Goal: Contribute content: Contribute content

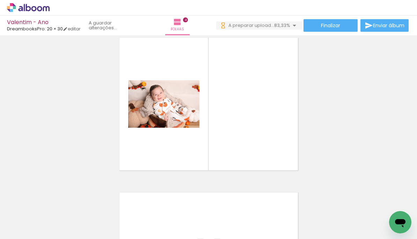
scroll to position [0, 1712]
click at [154, 218] on div at bounding box center [159, 215] width 35 height 23
drag, startPoint x: 118, startPoint y: 215, endPoint x: 152, endPoint y: 173, distance: 53.9
click at [152, 173] on quentale-workspace at bounding box center [208, 119] width 417 height 239
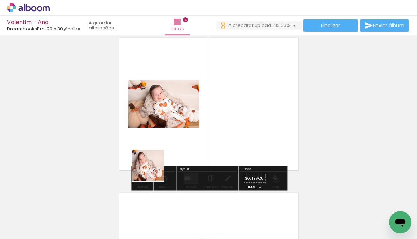
drag, startPoint x: 148, startPoint y: 180, endPoint x: 167, endPoint y: 152, distance: 34.1
click at [167, 152] on quentale-workspace at bounding box center [208, 119] width 417 height 239
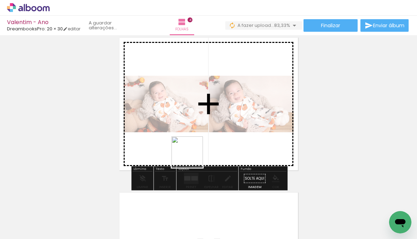
drag, startPoint x: 171, startPoint y: 195, endPoint x: 196, endPoint y: 152, distance: 49.2
click at [196, 152] on quentale-workspace at bounding box center [208, 119] width 417 height 239
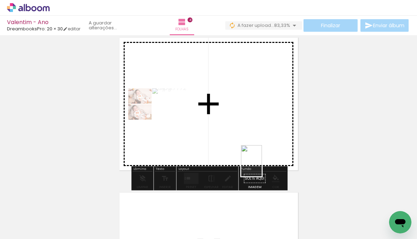
drag, startPoint x: 276, startPoint y: 219, endPoint x: 260, endPoint y: 177, distance: 44.6
click at [262, 166] on quentale-workspace at bounding box center [208, 119] width 417 height 239
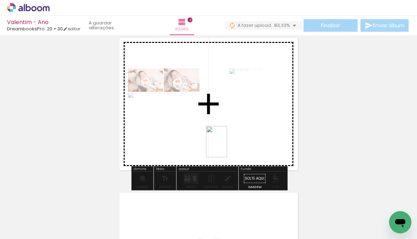
drag, startPoint x: 244, startPoint y: 209, endPoint x: 227, endPoint y: 147, distance: 63.7
click at [227, 147] on quentale-workspace at bounding box center [208, 119] width 417 height 239
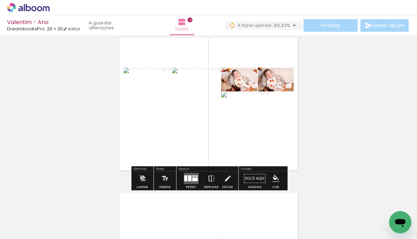
scroll to position [0, 1715]
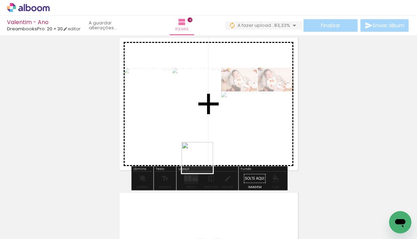
drag, startPoint x: 193, startPoint y: 214, endPoint x: 203, endPoint y: 163, distance: 51.7
click at [203, 163] on quentale-workspace at bounding box center [208, 119] width 417 height 239
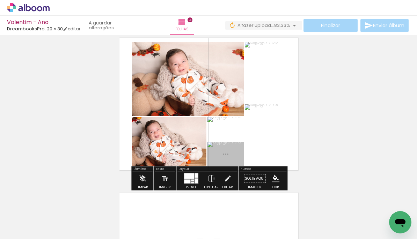
scroll to position [483, 0]
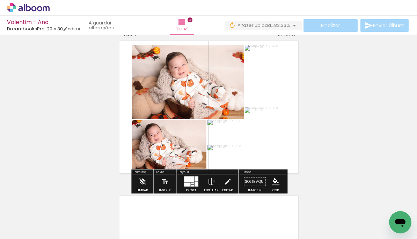
click at [193, 180] on quentale-layouter at bounding box center [191, 182] width 15 height 11
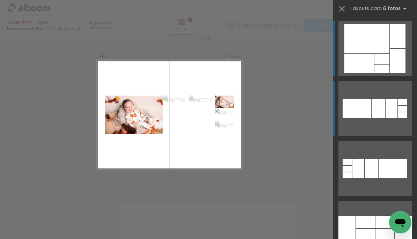
scroll to position [474, 0]
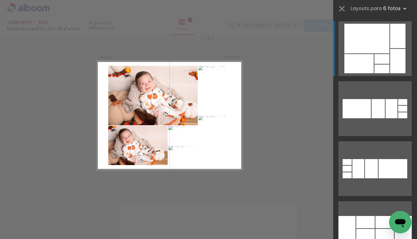
click at [381, 69] on div at bounding box center [382, 69] width 15 height 9
click at [360, 51] on div at bounding box center [367, 39] width 45 height 30
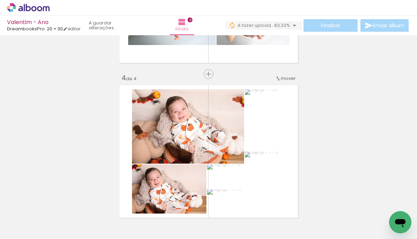
scroll to position [490, 0]
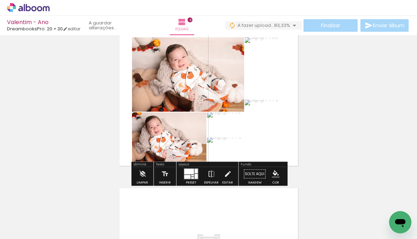
click at [188, 172] on div at bounding box center [189, 172] width 10 height 6
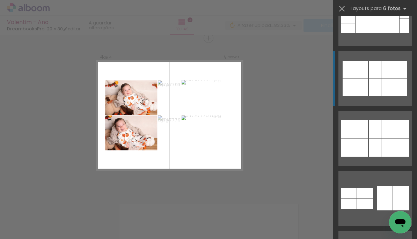
scroll to position [702, 0]
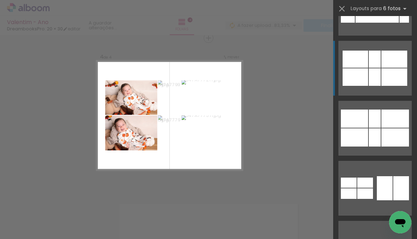
click at [367, 86] on quentale-layouter at bounding box center [375, 68] width 73 height 55
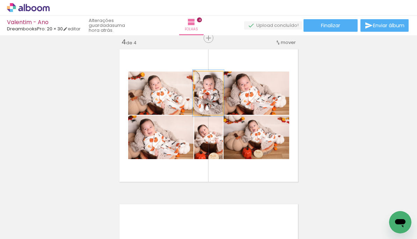
type paper-slider "108"
click at [206, 78] on div at bounding box center [207, 79] width 6 height 6
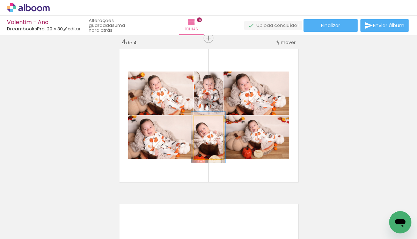
type paper-slider "117"
click at [209, 123] on div at bounding box center [207, 123] width 6 height 6
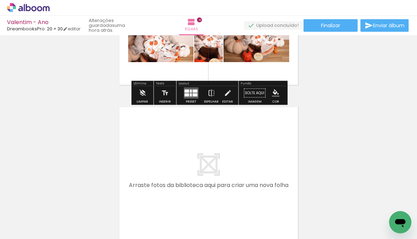
scroll to position [0, 0]
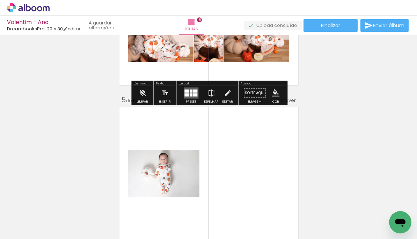
drag, startPoint x: 288, startPoint y: 212, endPoint x: 248, endPoint y: 163, distance: 63.4
click at [248, 163] on quentale-workspace at bounding box center [208, 119] width 417 height 239
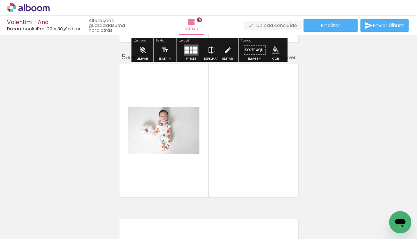
scroll to position [630, 0]
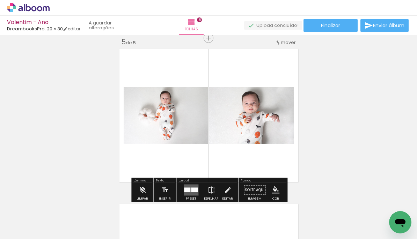
drag, startPoint x: 308, startPoint y: 211, endPoint x: 272, endPoint y: 158, distance: 64.6
click at [272, 158] on quentale-workspace at bounding box center [208, 119] width 417 height 239
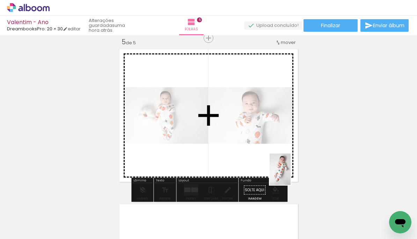
drag, startPoint x: 354, startPoint y: 212, endPoint x: 287, endPoint y: 173, distance: 77.2
click at [287, 173] on quentale-workspace at bounding box center [208, 119] width 417 height 239
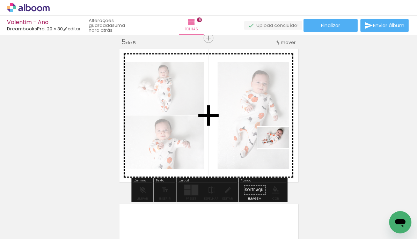
drag, startPoint x: 392, startPoint y: 208, endPoint x: 260, endPoint y: 139, distance: 149.1
click at [260, 139] on quentale-workspace at bounding box center [208, 119] width 417 height 239
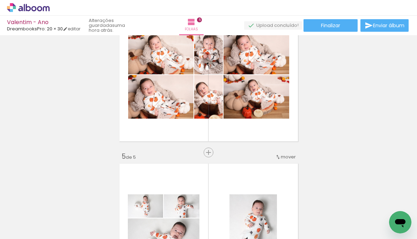
scroll to position [497, 0]
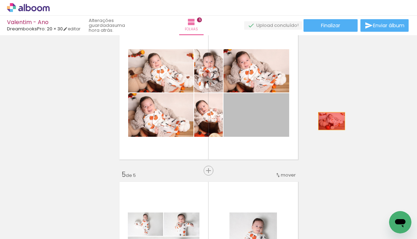
drag, startPoint x: 267, startPoint y: 116, endPoint x: 332, endPoint y: 121, distance: 65.2
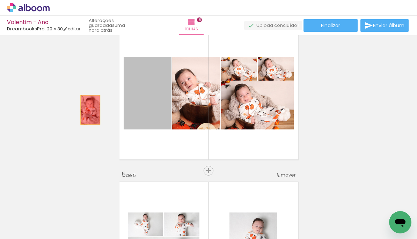
drag, startPoint x: 143, startPoint y: 111, endPoint x: 90, endPoint y: 110, distance: 53.1
click at [90, 110] on div "Inserir folha 1 de 5 Inserir folha 2 de 5 Inserir folha 3 de 5 Inserir folha 4 …" at bounding box center [208, 7] width 417 height 932
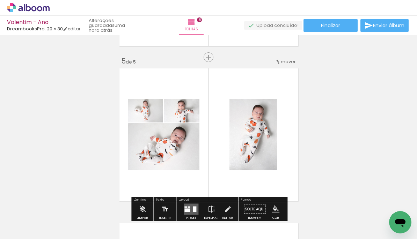
scroll to position [598, 0]
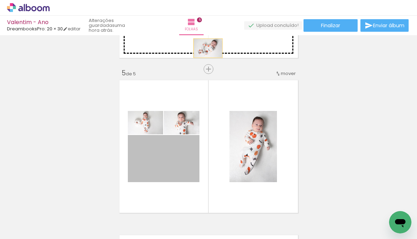
drag, startPoint x: 189, startPoint y: 159, endPoint x: 208, endPoint y: 48, distance: 112.4
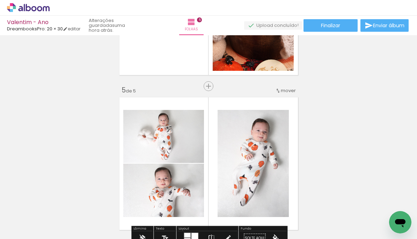
scroll to position [582, 0]
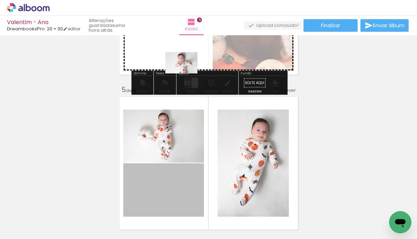
drag, startPoint x: 182, startPoint y: 175, endPoint x: 183, endPoint y: 50, distance: 125.1
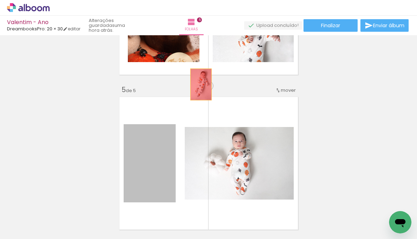
drag, startPoint x: 166, startPoint y: 139, endPoint x: 212, endPoint y: 62, distance: 89.3
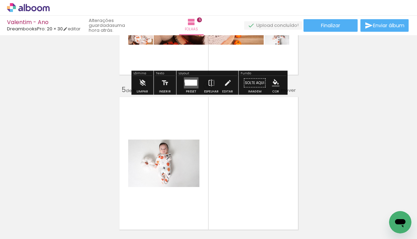
drag, startPoint x: 228, startPoint y: 146, endPoint x: 172, endPoint y: 136, distance: 56.2
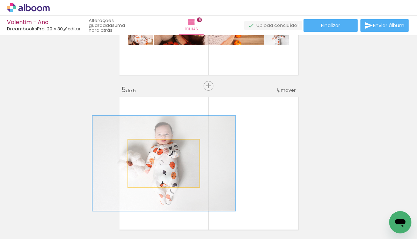
drag, startPoint x: 165, startPoint y: 150, endPoint x: 192, endPoint y: 57, distance: 96.7
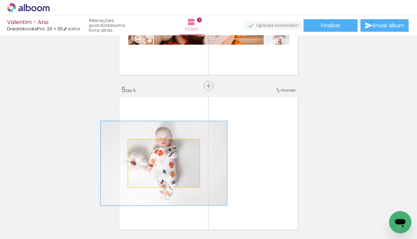
type paper-slider "100"
drag, startPoint x: 164, startPoint y: 147, endPoint x: 130, endPoint y: 153, distance: 34.8
click at [122, 151] on quentale-layouter at bounding box center [209, 164] width 184 height 138
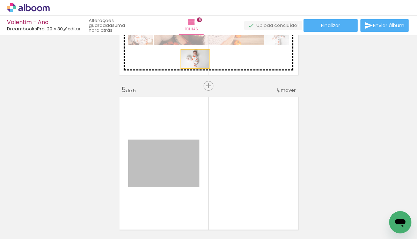
drag, startPoint x: 163, startPoint y: 171, endPoint x: 195, endPoint y: 53, distance: 121.4
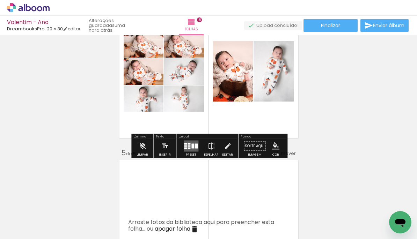
scroll to position [500, 0]
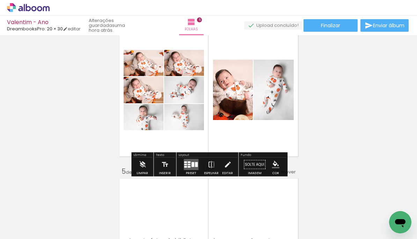
click at [188, 164] on quentale-layouter at bounding box center [191, 164] width 15 height 11
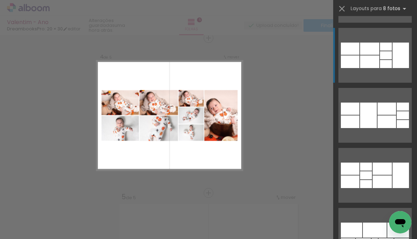
scroll to position [235, 0]
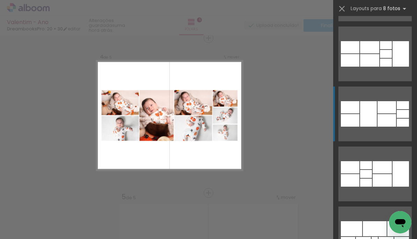
click at [360, 119] on quentale-layouter at bounding box center [375, 114] width 73 height 55
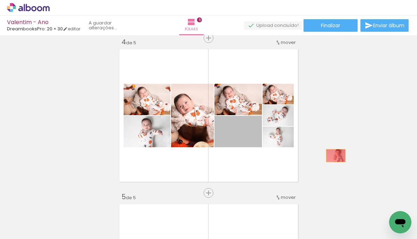
drag, startPoint x: 251, startPoint y: 137, endPoint x: 341, endPoint y: 156, distance: 91.5
click at [341, 156] on div "Inserir folha 1 de 5 Inserir folha 2 de 5 Inserir folha 3 de 5 Inserir folha 4 …" at bounding box center [208, 29] width 417 height 932
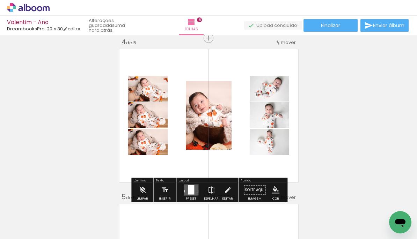
click at [193, 185] on quentale-layouter at bounding box center [191, 190] width 15 height 11
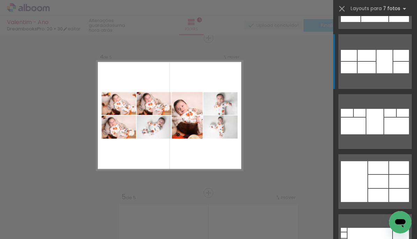
scroll to position [574, 0]
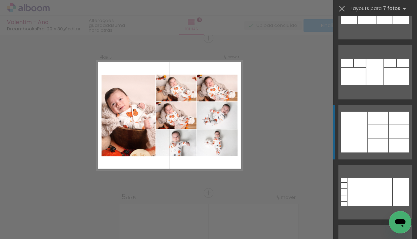
click at [355, 131] on div at bounding box center [354, 132] width 27 height 41
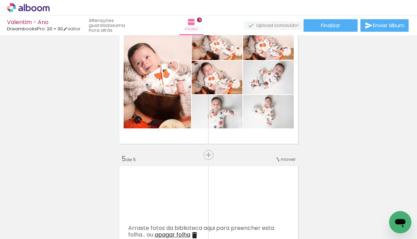
scroll to position [484, 0]
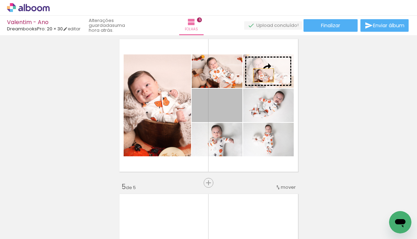
drag, startPoint x: 230, startPoint y: 110, endPoint x: 264, endPoint y: 76, distance: 48.2
click at [0, 0] on slot at bounding box center [0, 0] width 0 height 0
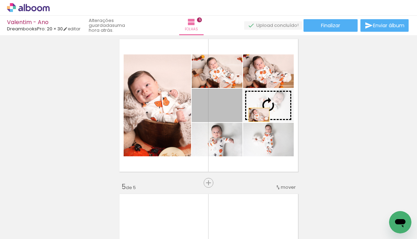
drag, startPoint x: 227, startPoint y: 112, endPoint x: 259, endPoint y: 115, distance: 32.3
click at [0, 0] on slot at bounding box center [0, 0] width 0 height 0
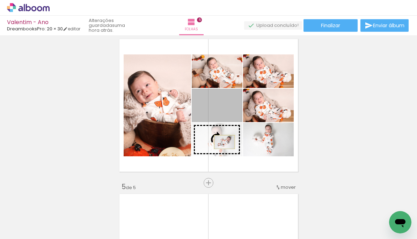
drag, startPoint x: 225, startPoint y: 125, endPoint x: 224, endPoint y: 142, distance: 16.8
click at [0, 0] on slot at bounding box center [0, 0] width 0 height 0
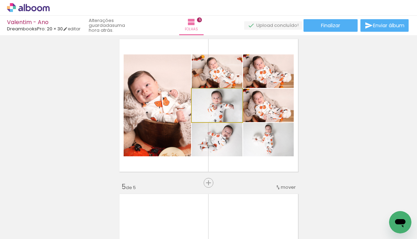
click at [224, 113] on quentale-photo at bounding box center [217, 106] width 51 height 34
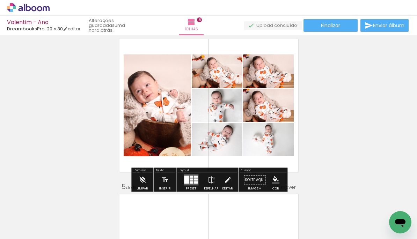
click at [329, 129] on div "Inserir folha 1 de 5 Inserir folha 2 de 5 Inserir folha 3 de 5 Inserir folha 4 …" at bounding box center [208, 19] width 417 height 932
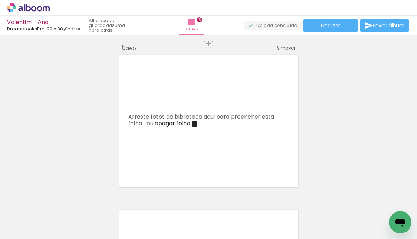
scroll to position [625, 0]
click at [188, 122] on span "apagar folha" at bounding box center [173, 122] width 36 height 8
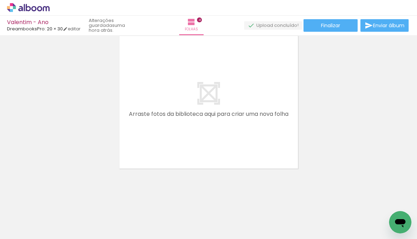
scroll to position [484, 0]
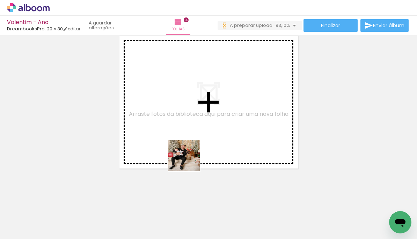
drag, startPoint x: 192, startPoint y: 176, endPoint x: 185, endPoint y: 149, distance: 28.4
click at [185, 149] on quentale-workspace at bounding box center [208, 119] width 417 height 239
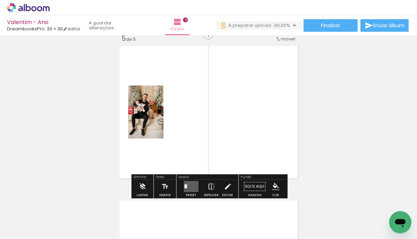
scroll to position [630, 0]
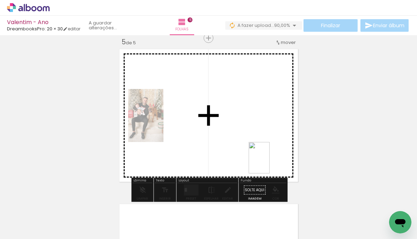
drag, startPoint x: 280, startPoint y: 187, endPoint x: 270, endPoint y: 163, distance: 25.7
click at [270, 163] on quentale-workspace at bounding box center [208, 119] width 417 height 239
drag, startPoint x: 314, startPoint y: 219, endPoint x: 276, endPoint y: 155, distance: 74.3
click at [276, 155] on quentale-workspace at bounding box center [208, 119] width 417 height 239
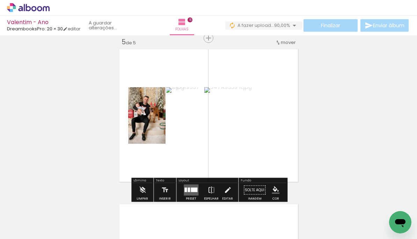
scroll to position [0, 0]
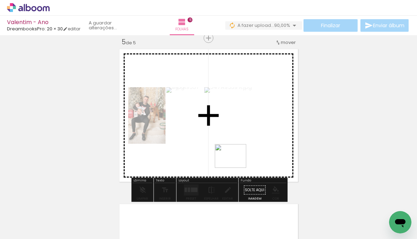
drag, startPoint x: 247, startPoint y: 209, endPoint x: 236, endPoint y: 165, distance: 45.5
click at [236, 165] on quentale-workspace at bounding box center [208, 119] width 417 height 239
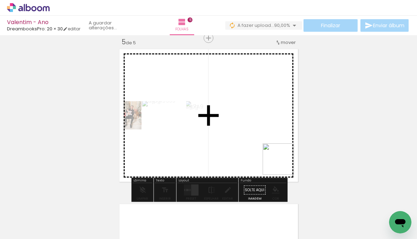
drag, startPoint x: 346, startPoint y: 206, endPoint x: 273, endPoint y: 160, distance: 86.2
click at [273, 160] on quentale-workspace at bounding box center [208, 119] width 417 height 239
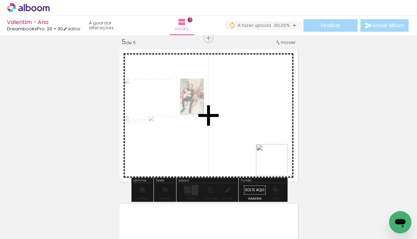
drag, startPoint x: 387, startPoint y: 208, endPoint x: 259, endPoint y: 162, distance: 135.7
click at [259, 162] on quentale-workspace at bounding box center [208, 119] width 417 height 239
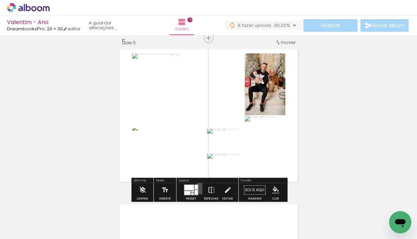
click at [200, 188] on paper-button "Preset" at bounding box center [191, 193] width 22 height 18
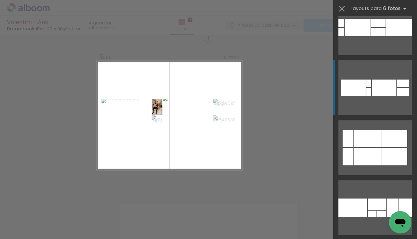
scroll to position [321, 0]
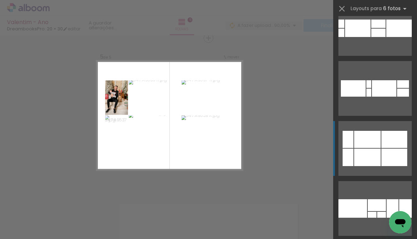
click at [374, 159] on div at bounding box center [367, 157] width 27 height 17
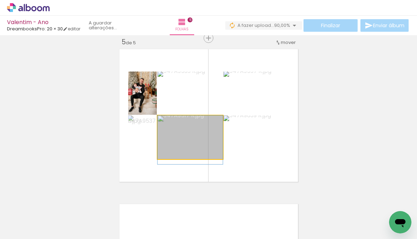
drag, startPoint x: 197, startPoint y: 150, endPoint x: 197, endPoint y: 157, distance: 6.3
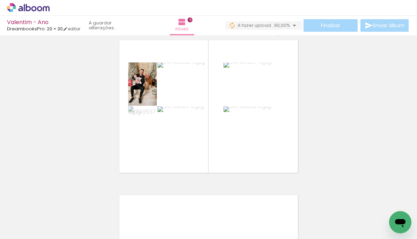
scroll to position [625, 0]
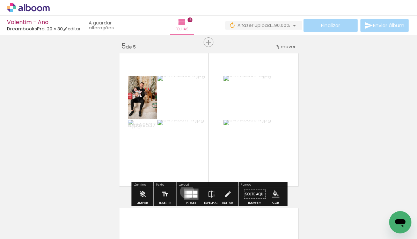
click at [186, 192] on div at bounding box center [189, 192] width 6 height 3
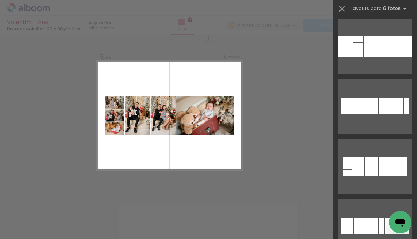
scroll to position [1756, 0]
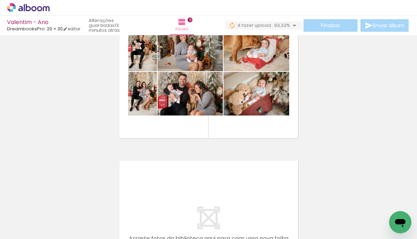
scroll to position [646, 0]
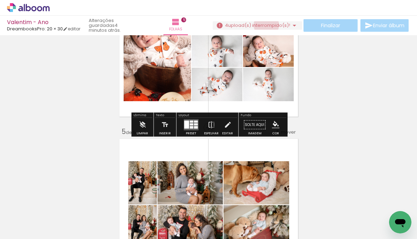
click at [264, 25] on span "upload(s) interrompido(s)!" at bounding box center [259, 25] width 62 height 7
